Goal: Task Accomplishment & Management: Manage account settings

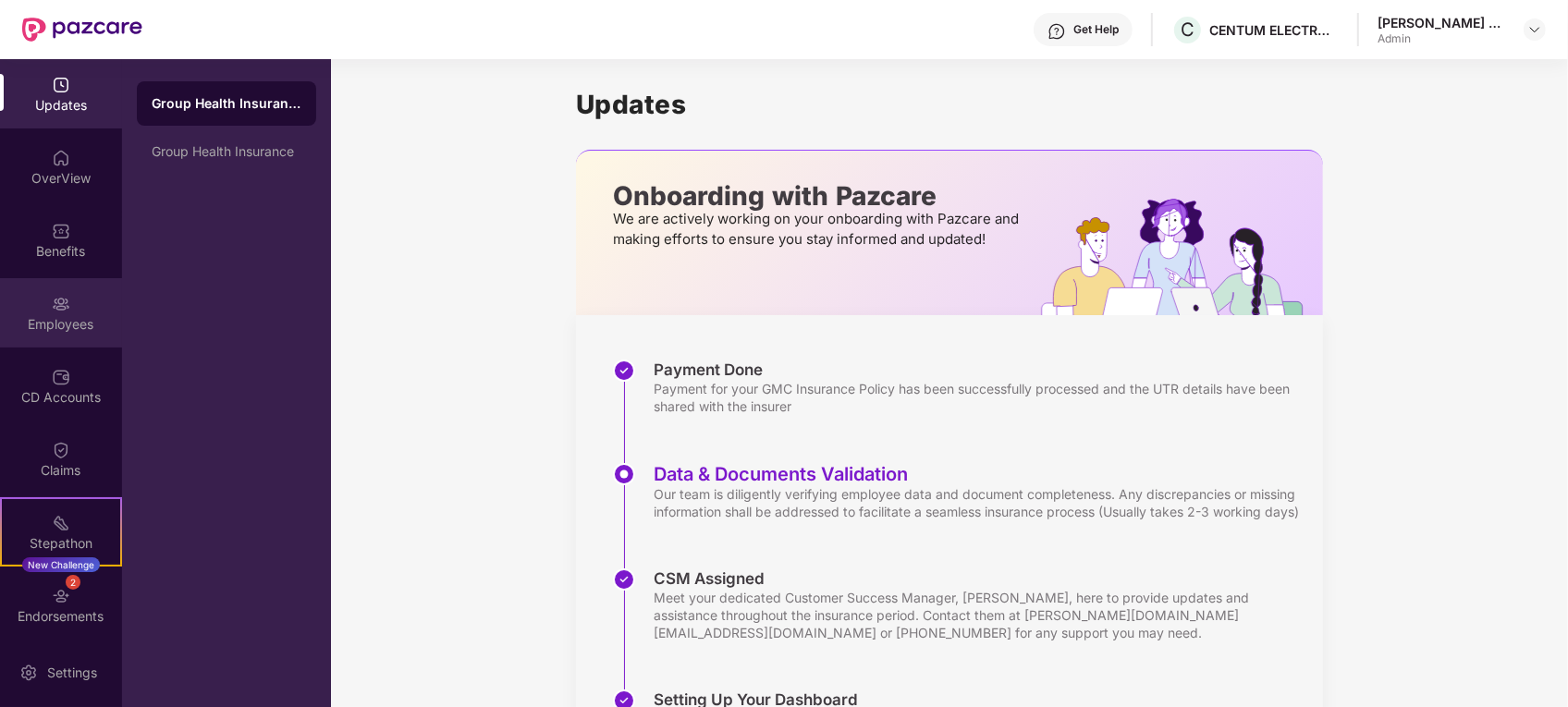
click at [46, 341] on div "Employees" at bounding box center [61, 314] width 122 height 70
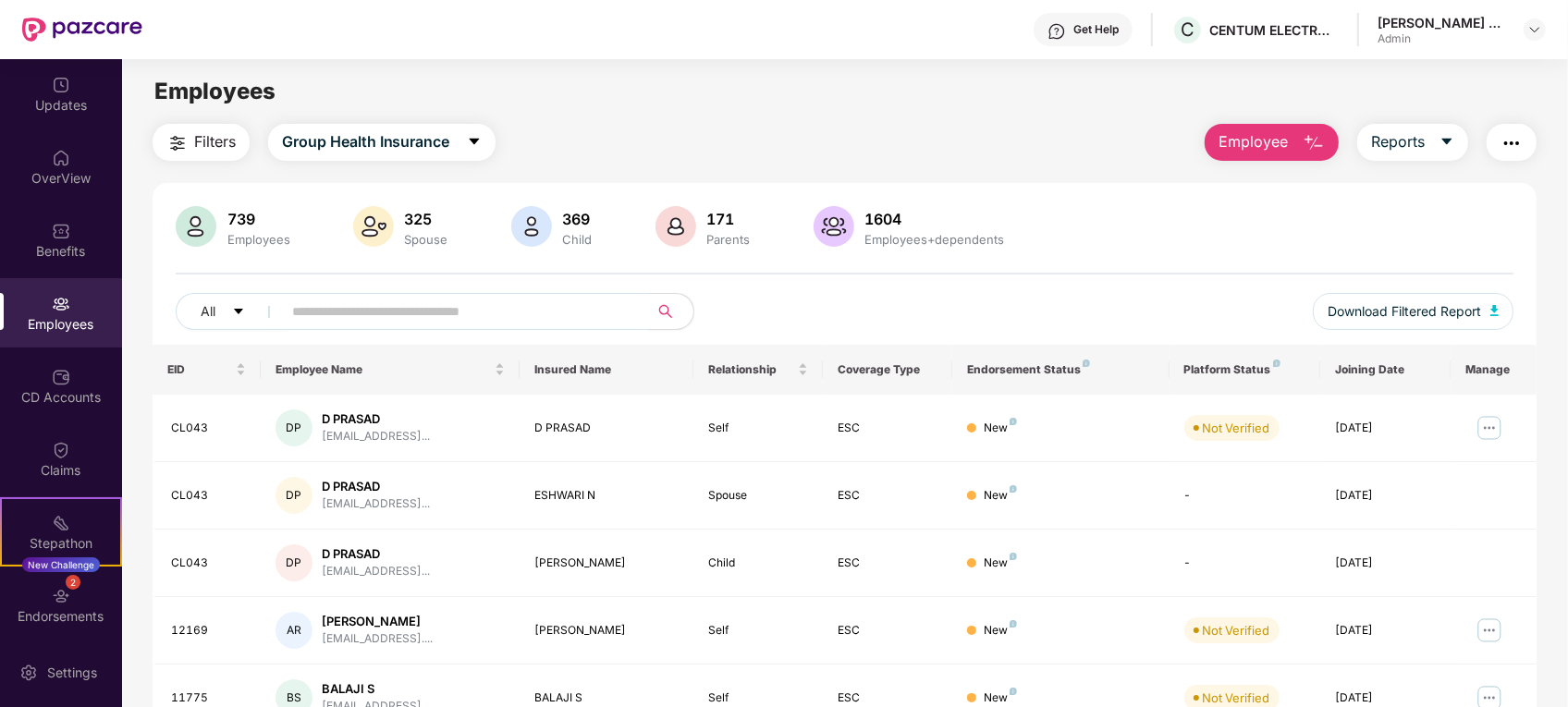
click at [361, 320] on input "text" at bounding box center [457, 312] width 332 height 28
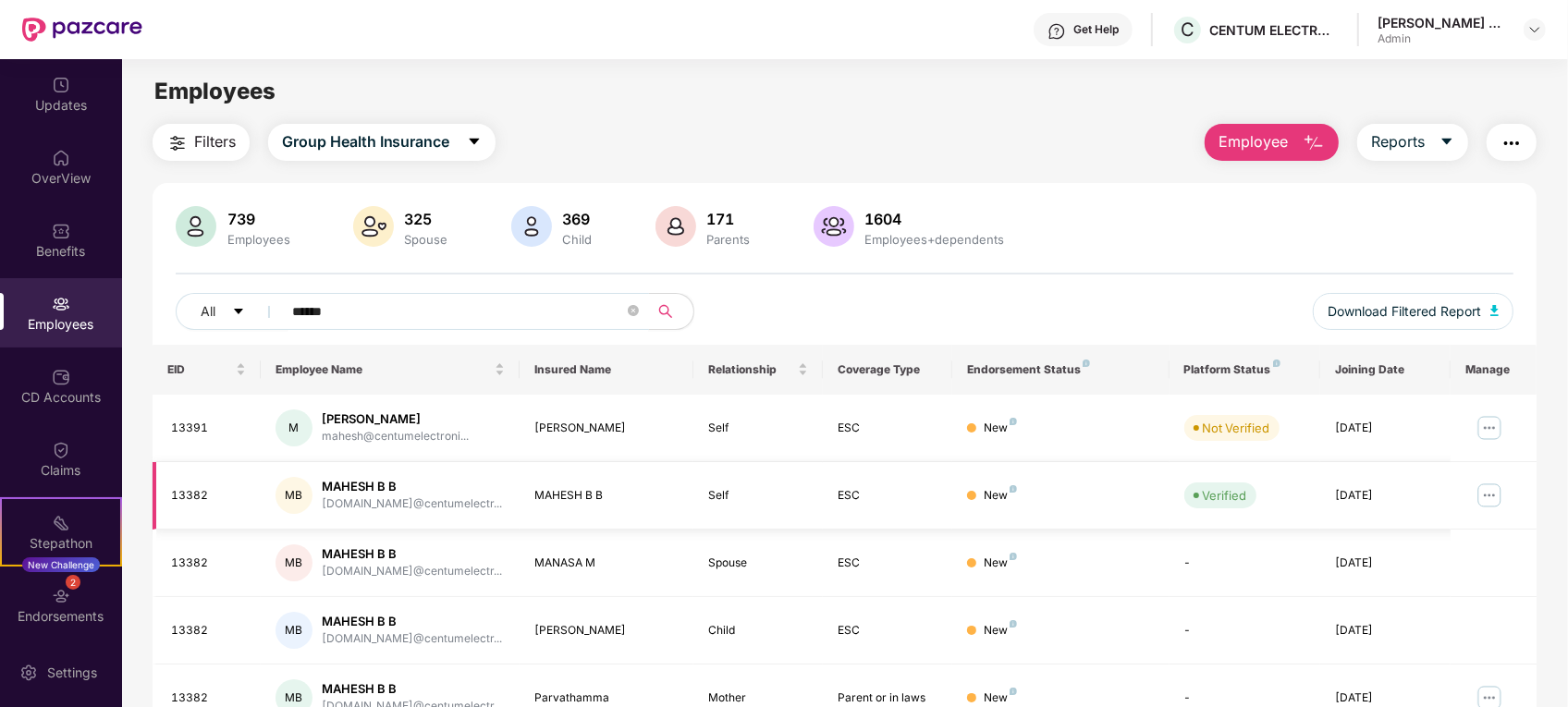
type input "******"
click at [1494, 497] on img at bounding box center [1489, 496] width 30 height 30
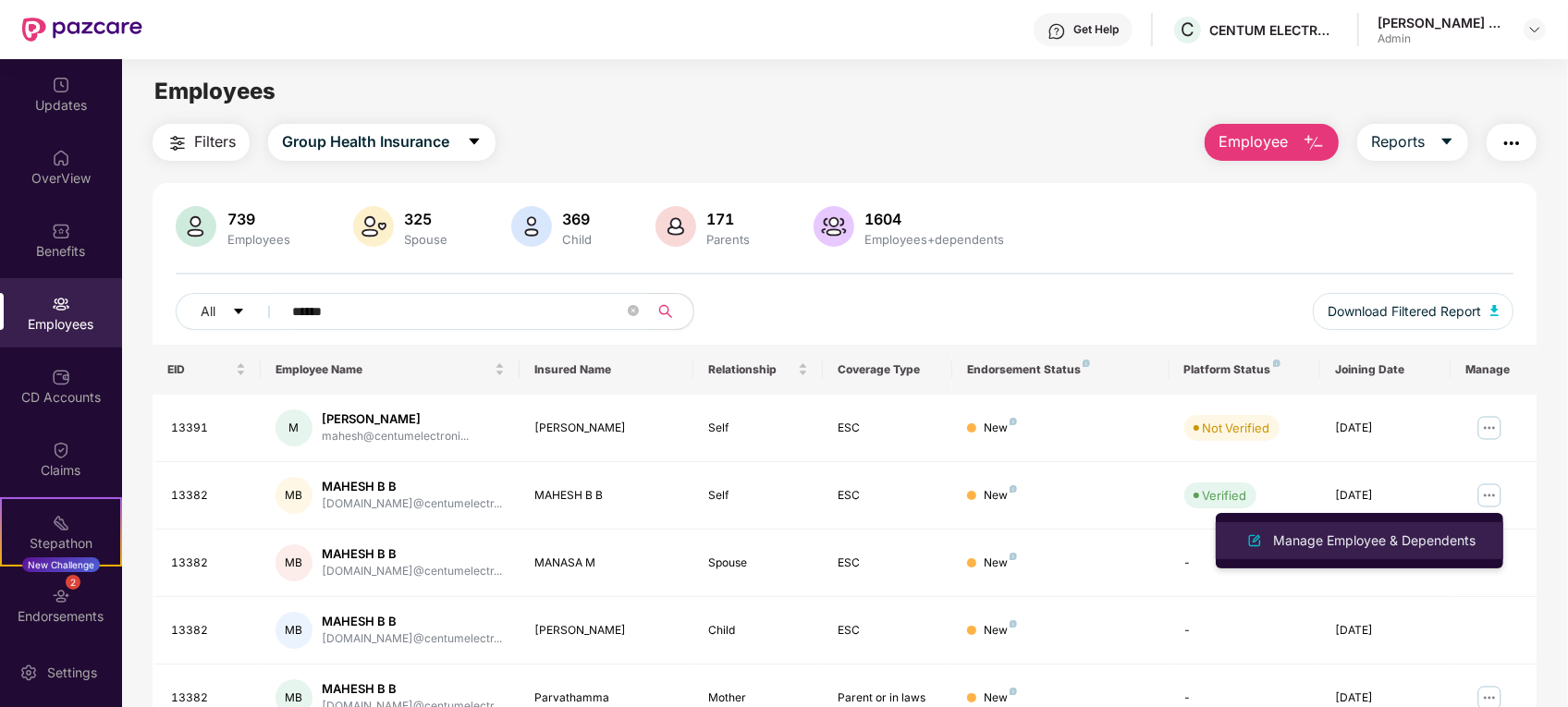
click at [1318, 551] on div "Manage Employee & Dependents" at bounding box center [1374, 541] width 210 height 20
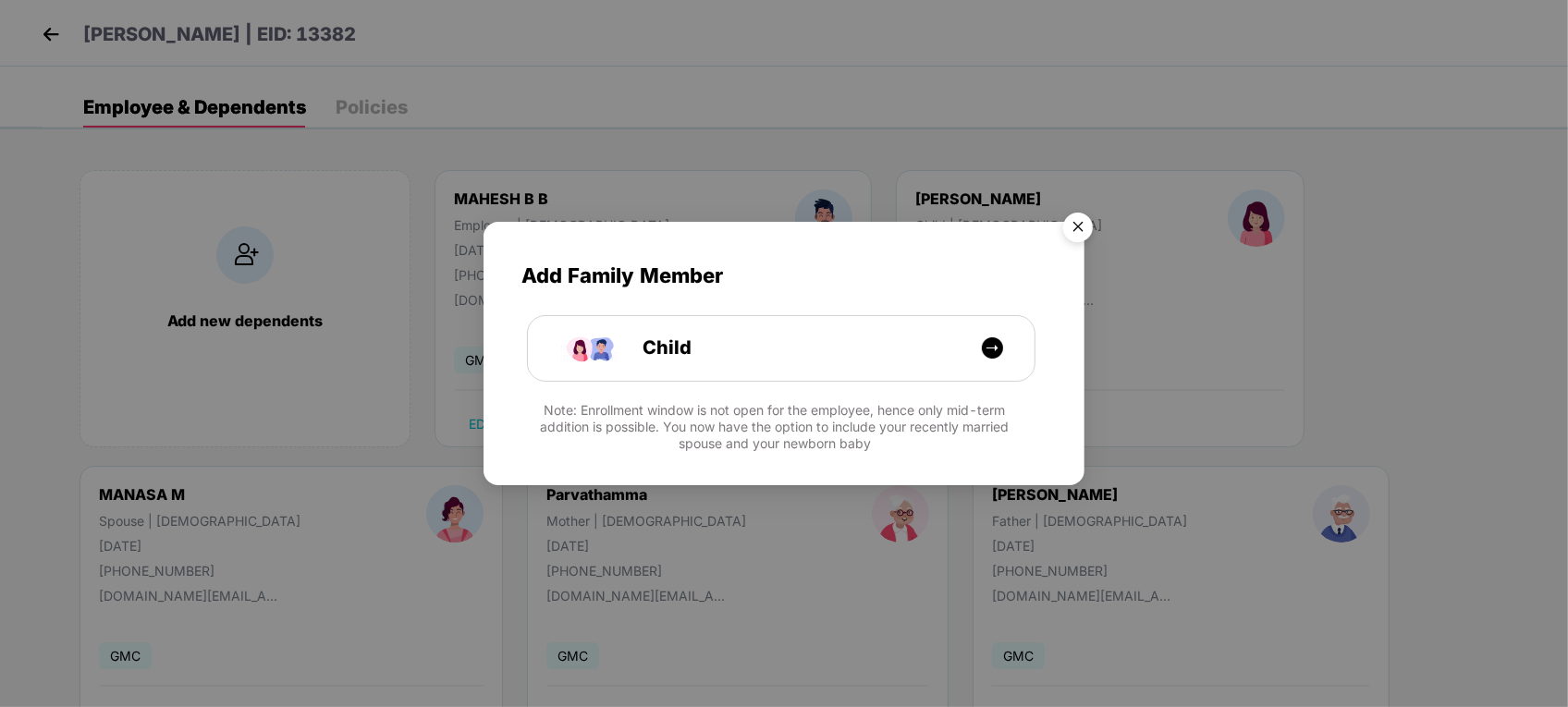
click at [1083, 220] on img "Close" at bounding box center [1078, 230] width 52 height 52
